Goal: Navigation & Orientation: Find specific page/section

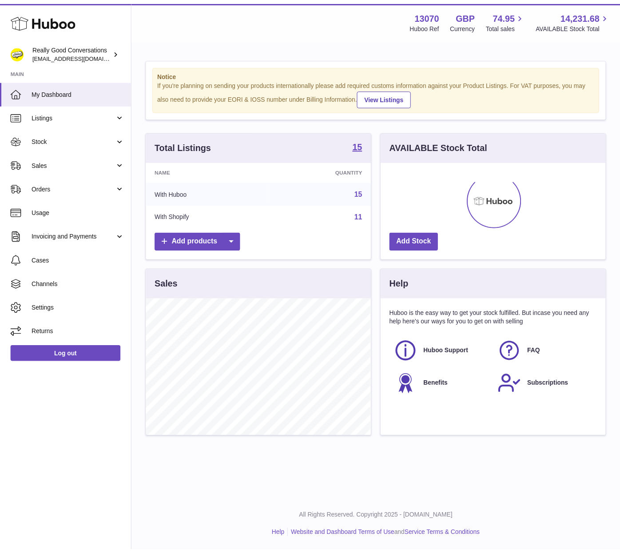
scroll to position [443706, 443621]
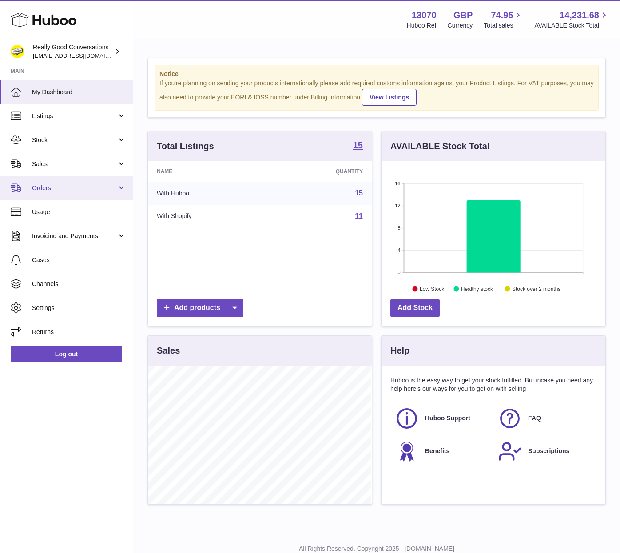
click at [47, 182] on link "Orders" at bounding box center [66, 188] width 133 height 24
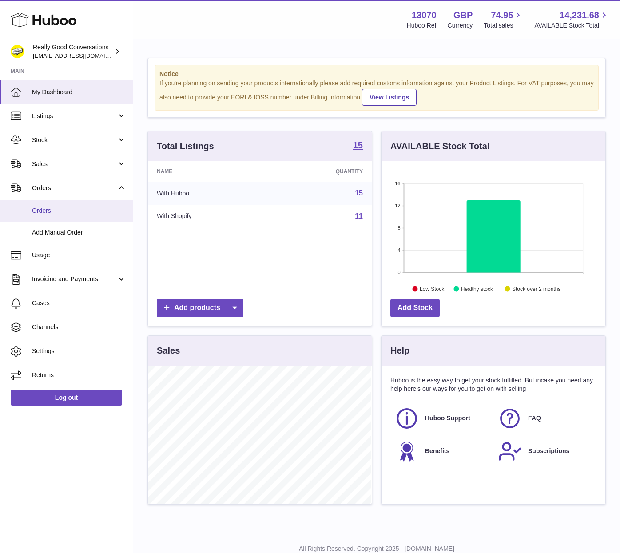
click at [32, 209] on span "Orders" at bounding box center [79, 210] width 94 height 8
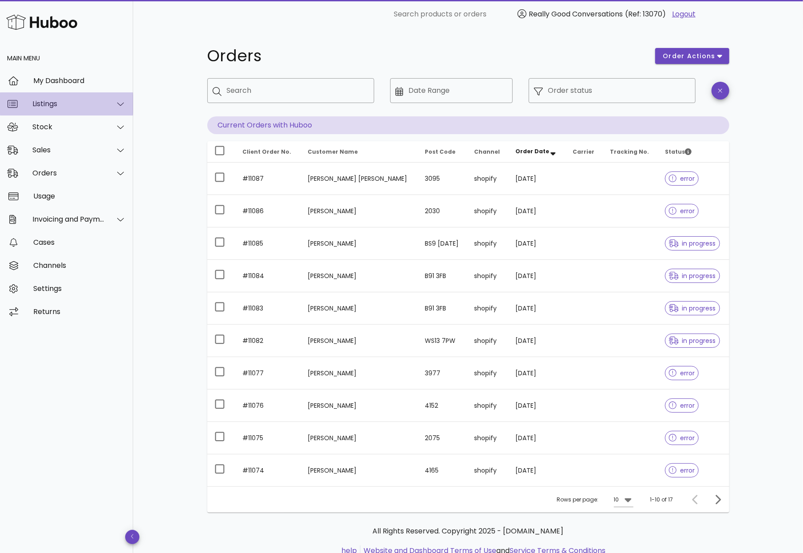
click at [65, 100] on div "Listings" at bounding box center [68, 103] width 72 height 8
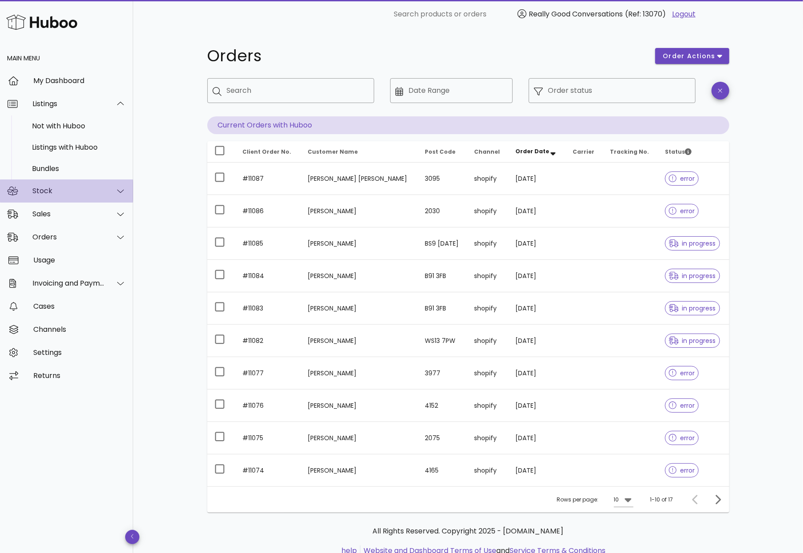
click at [66, 191] on div "Stock" at bounding box center [68, 190] width 72 height 8
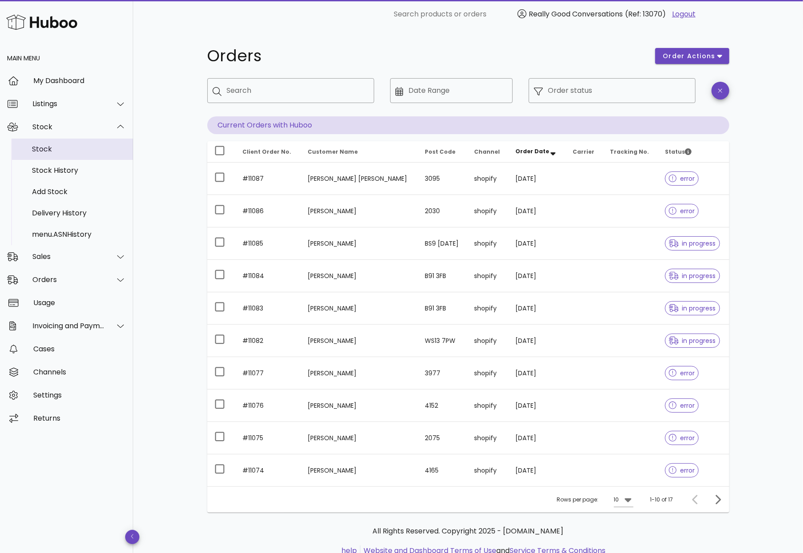
click at [55, 149] on div "Stock" at bounding box center [79, 149] width 94 height 8
